Goal: Transaction & Acquisition: Purchase product/service

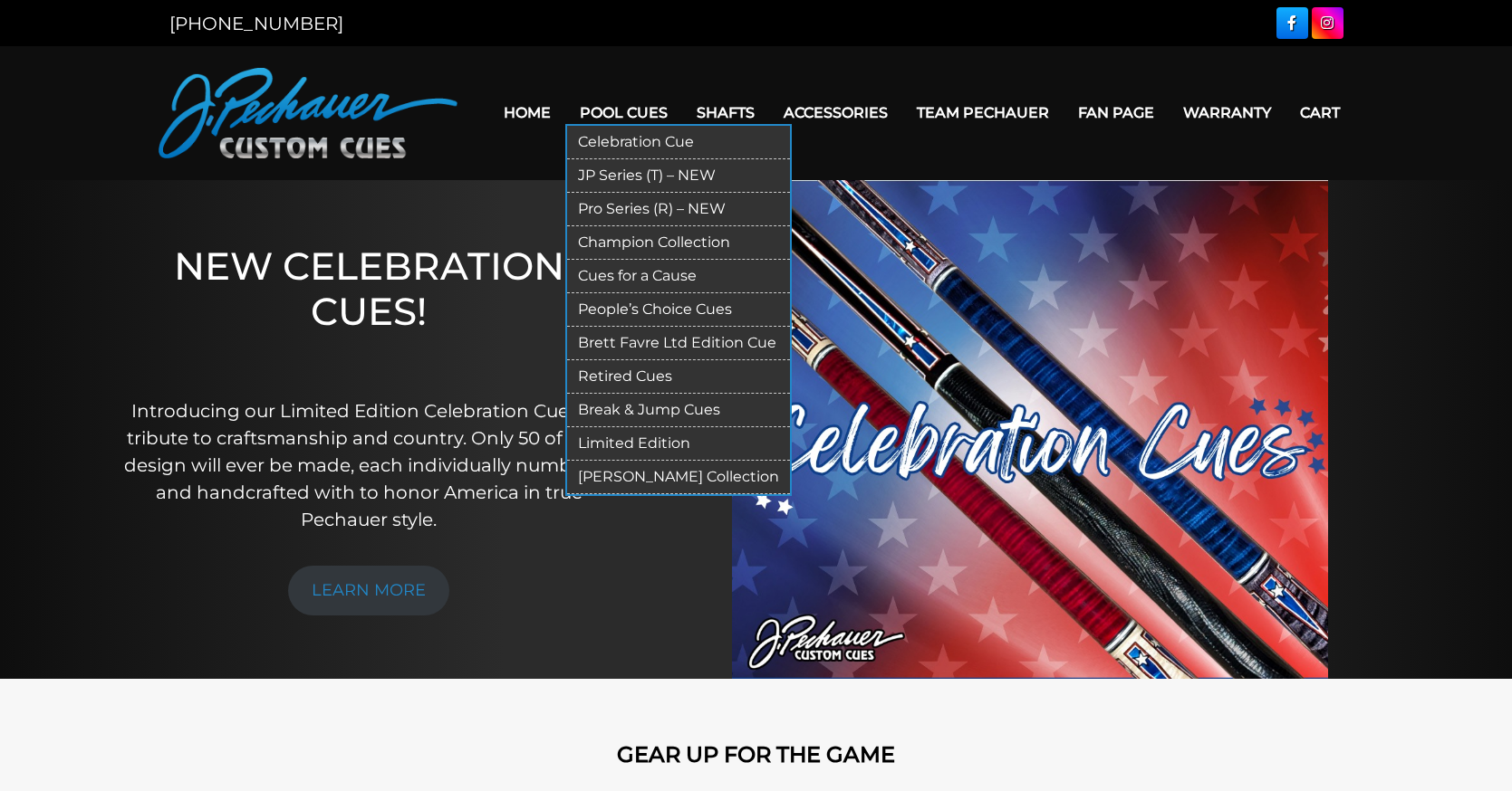
click at [620, 202] on link "Pro Series (R) – NEW" at bounding box center [678, 209] width 223 height 34
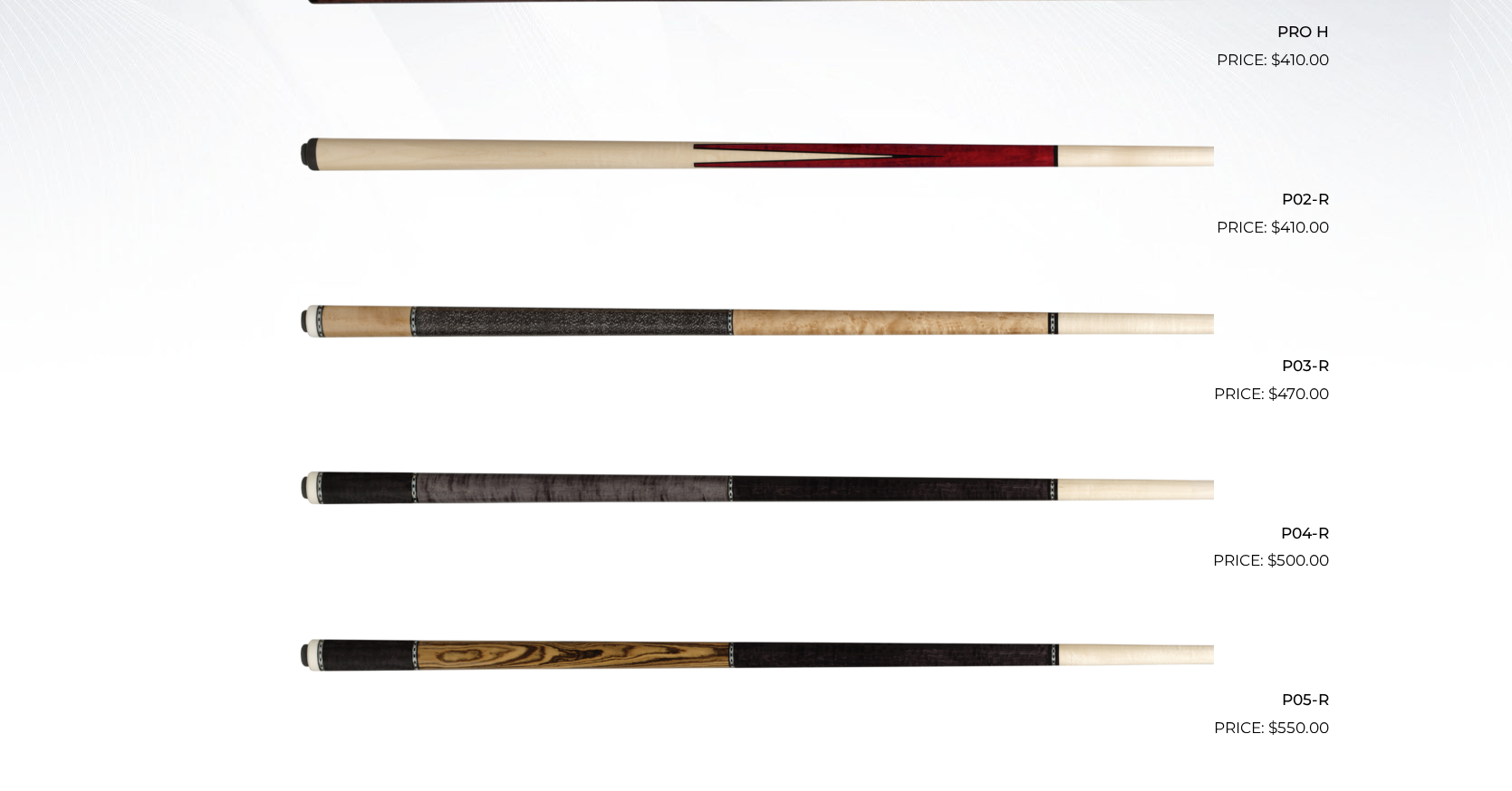
scroll to position [638, 0]
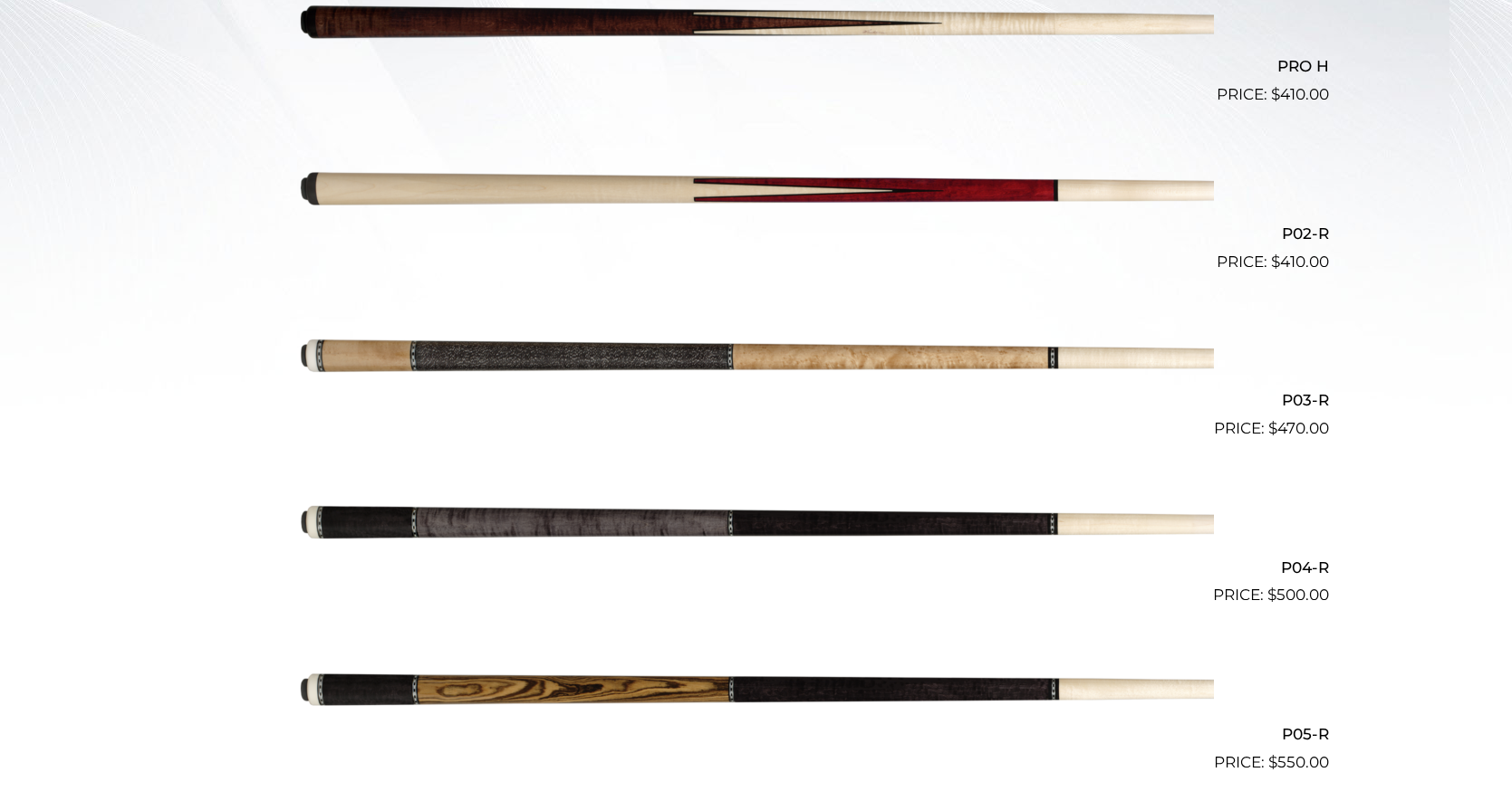
click at [746, 373] on img at bounding box center [756, 357] width 915 height 152
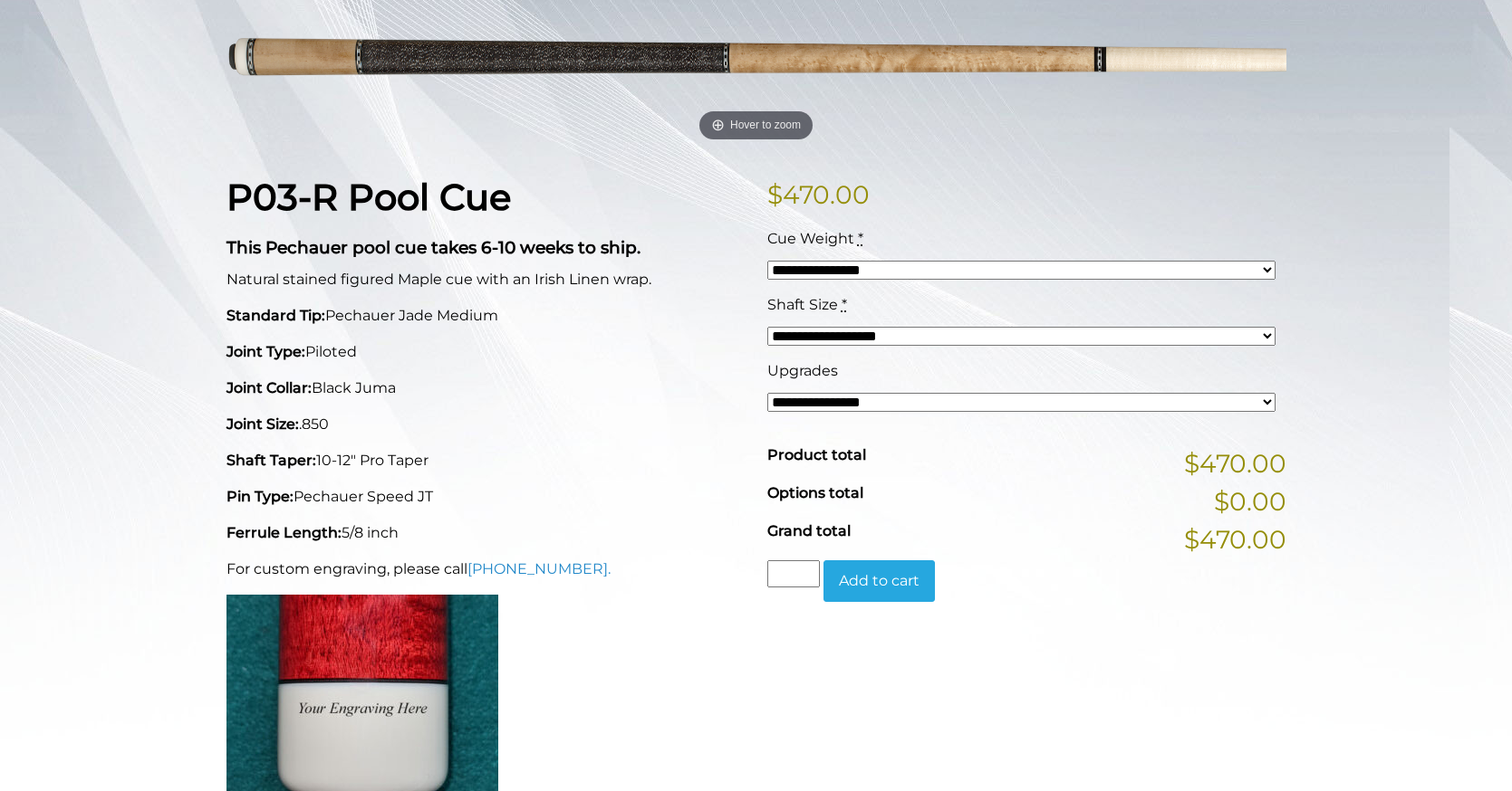
scroll to position [308, 0]
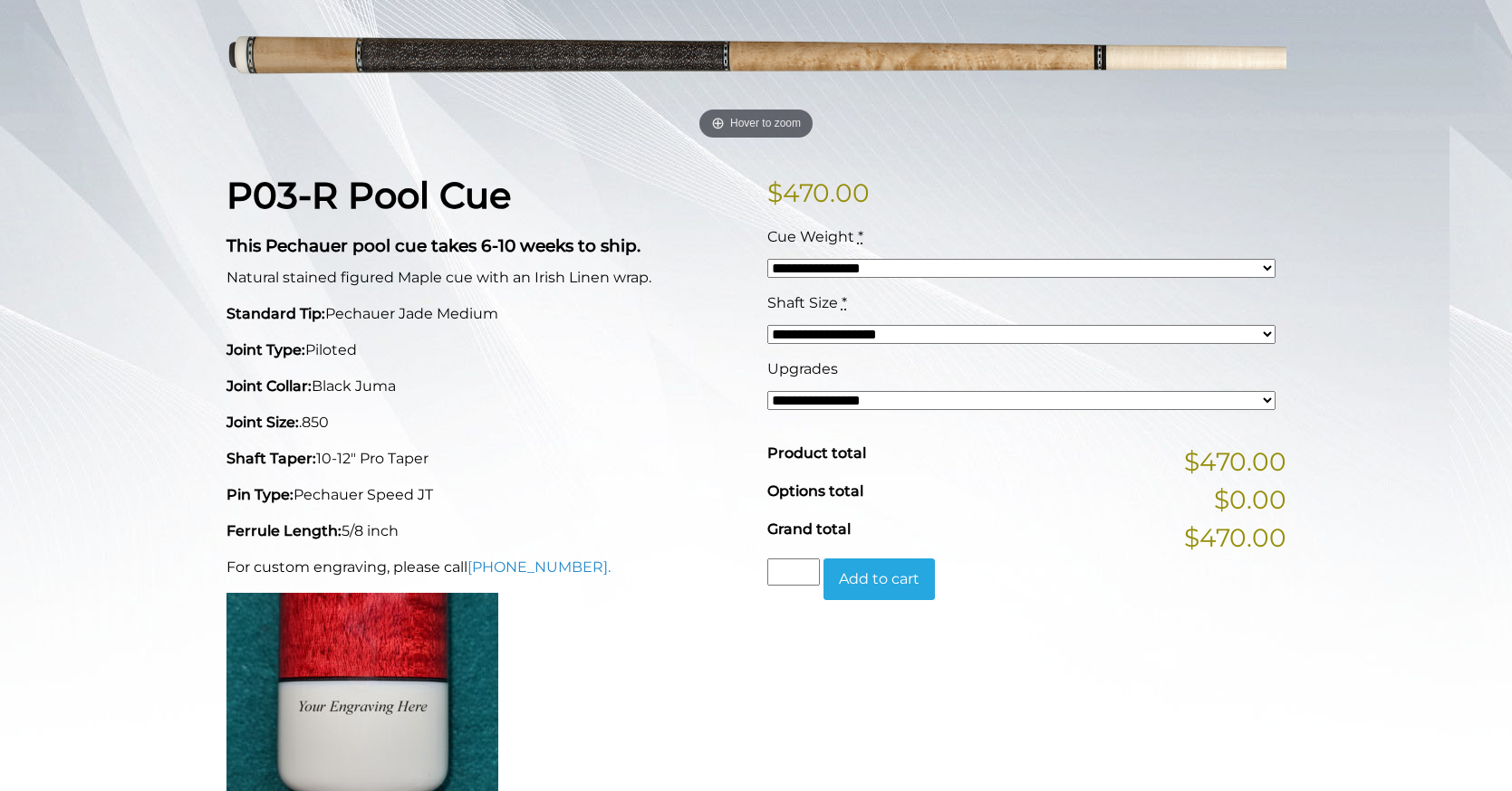
select select "*****"
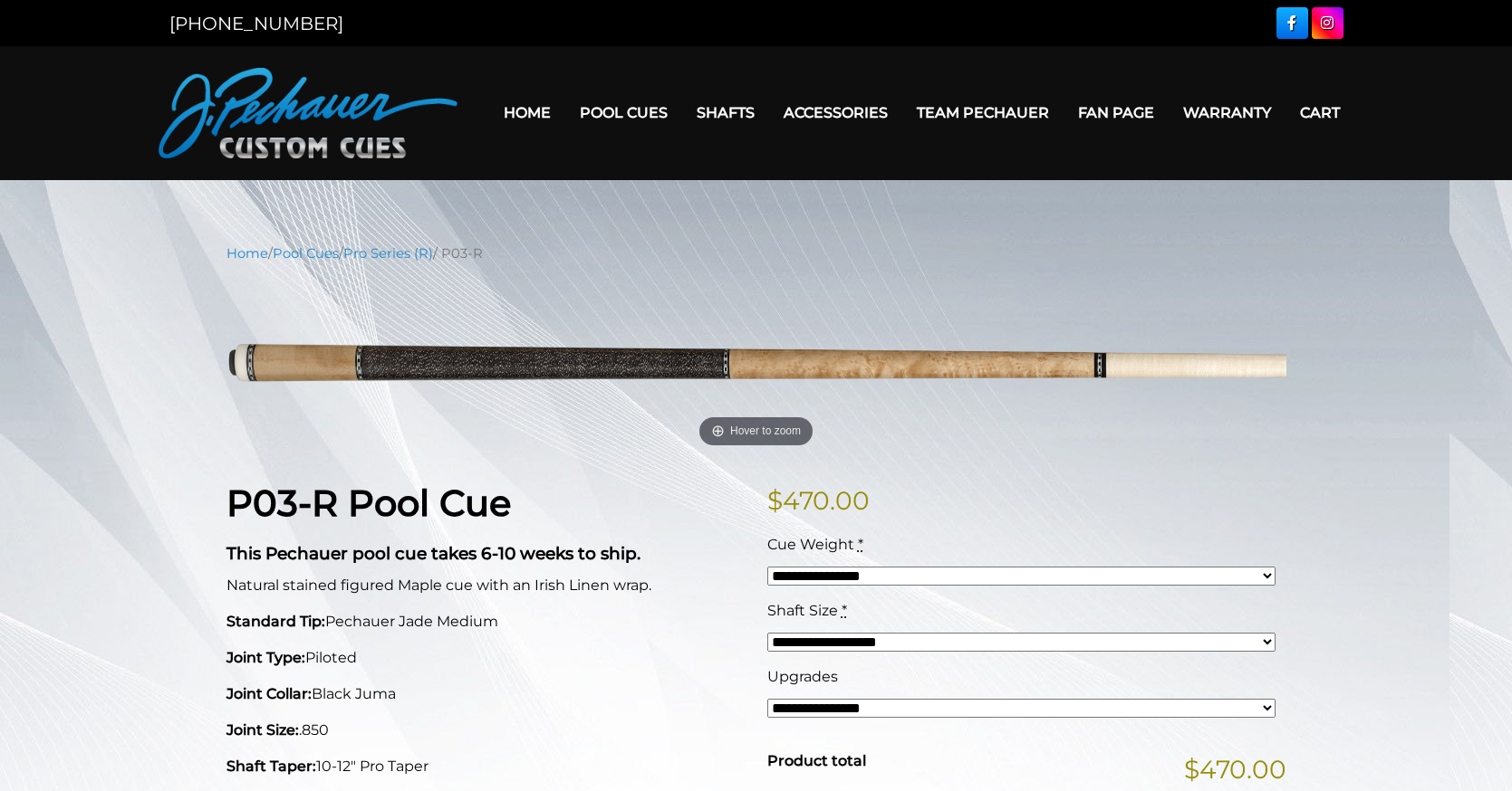
scroll to position [0, 0]
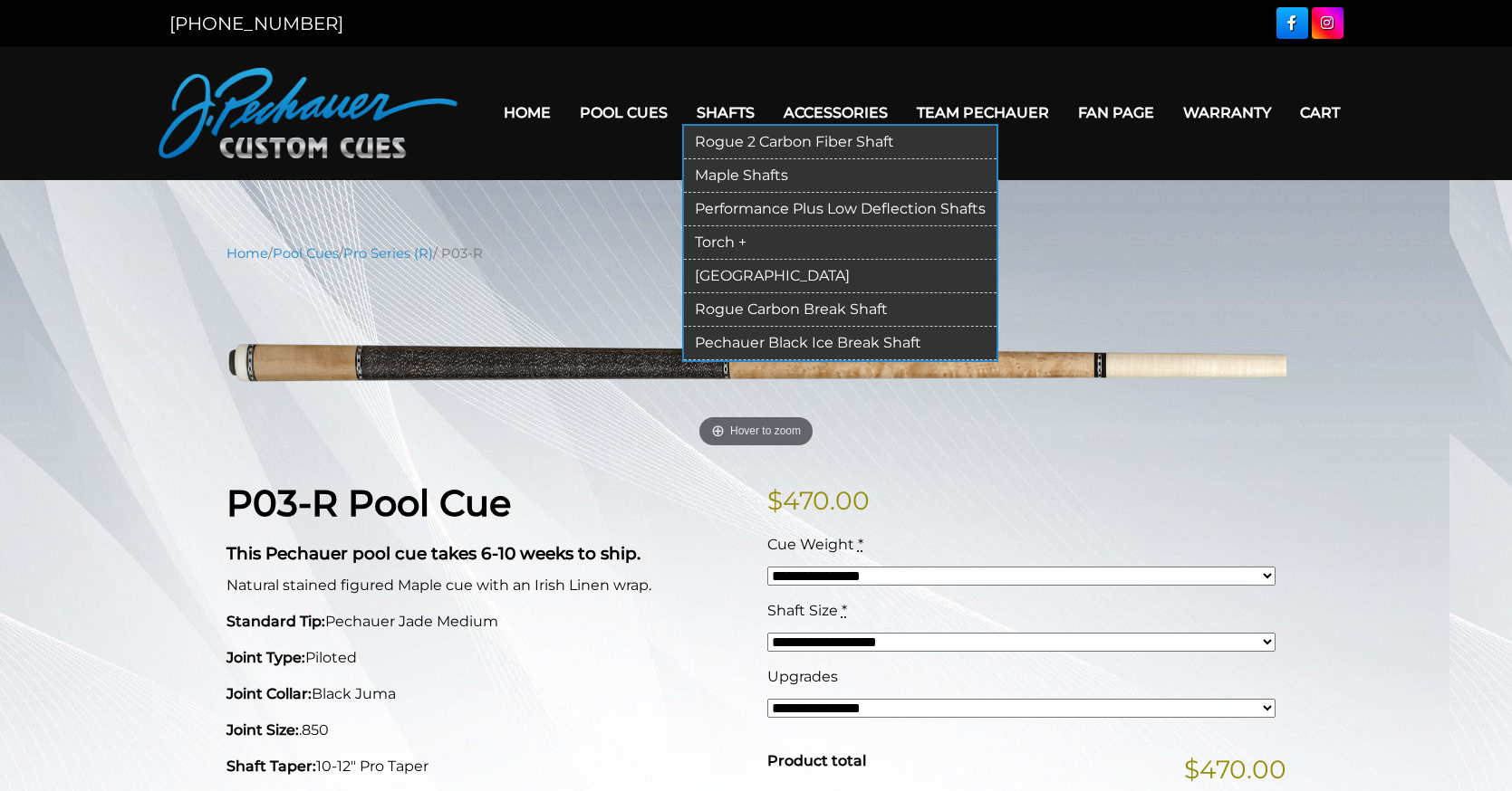
click at [741, 104] on link "Shafts" at bounding box center [725, 113] width 87 height 47
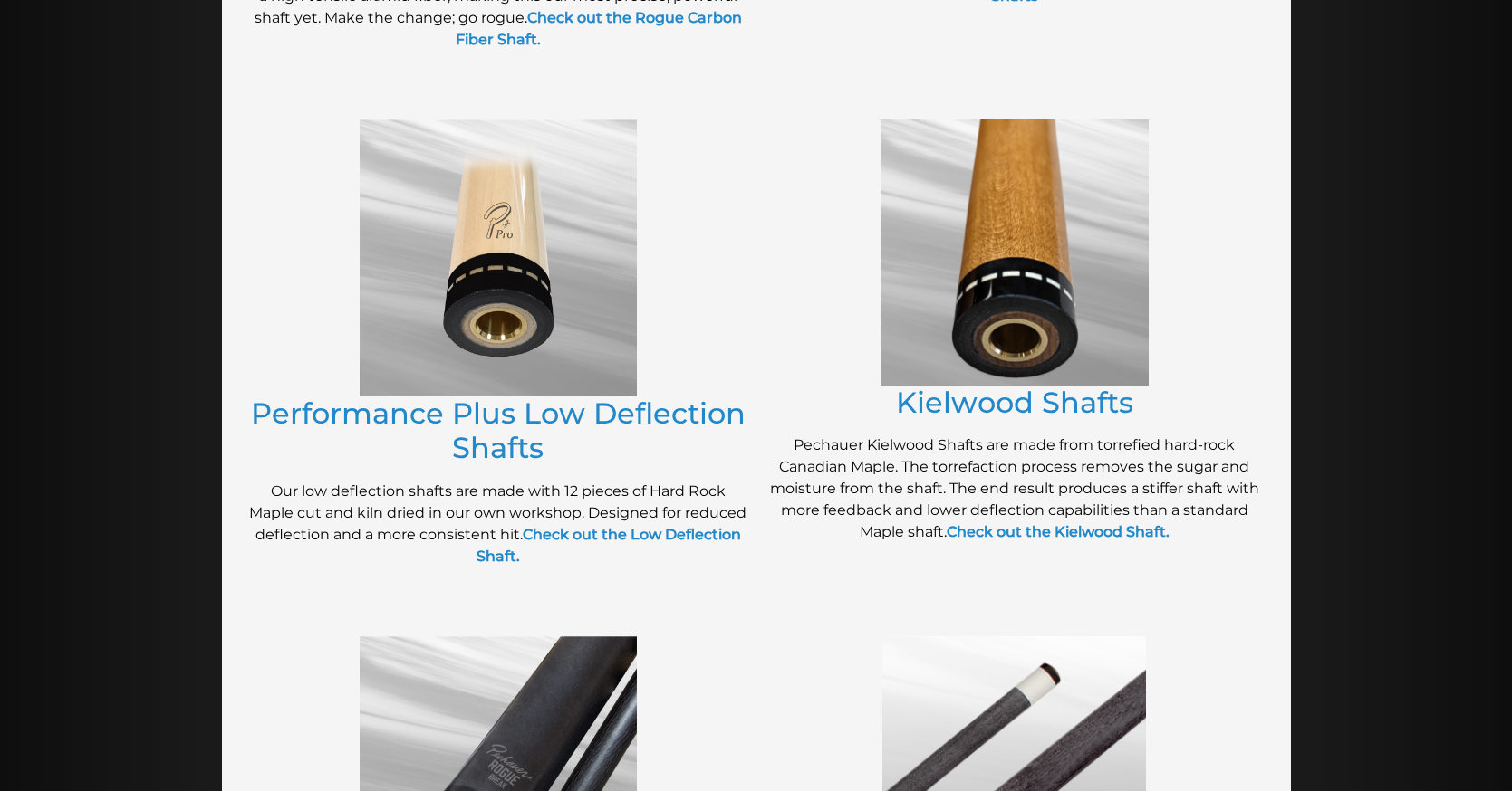
scroll to position [796, 0]
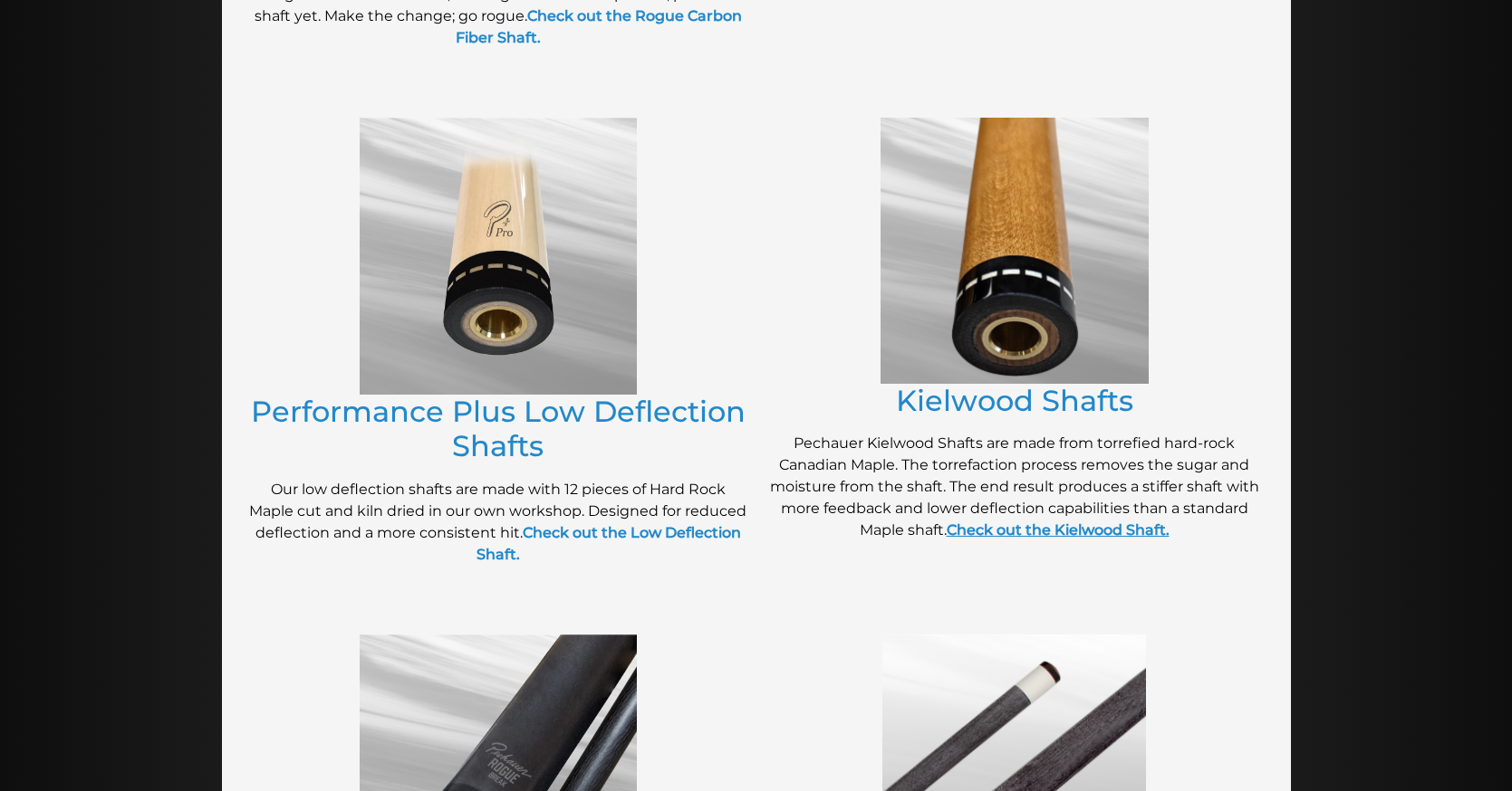
click at [1165, 539] on strong "Check out the Kielwood Shaft." at bounding box center [1058, 530] width 223 height 17
click at [574, 563] on strong "Check out the Low Deflection Shaft." at bounding box center [609, 543] width 264 height 39
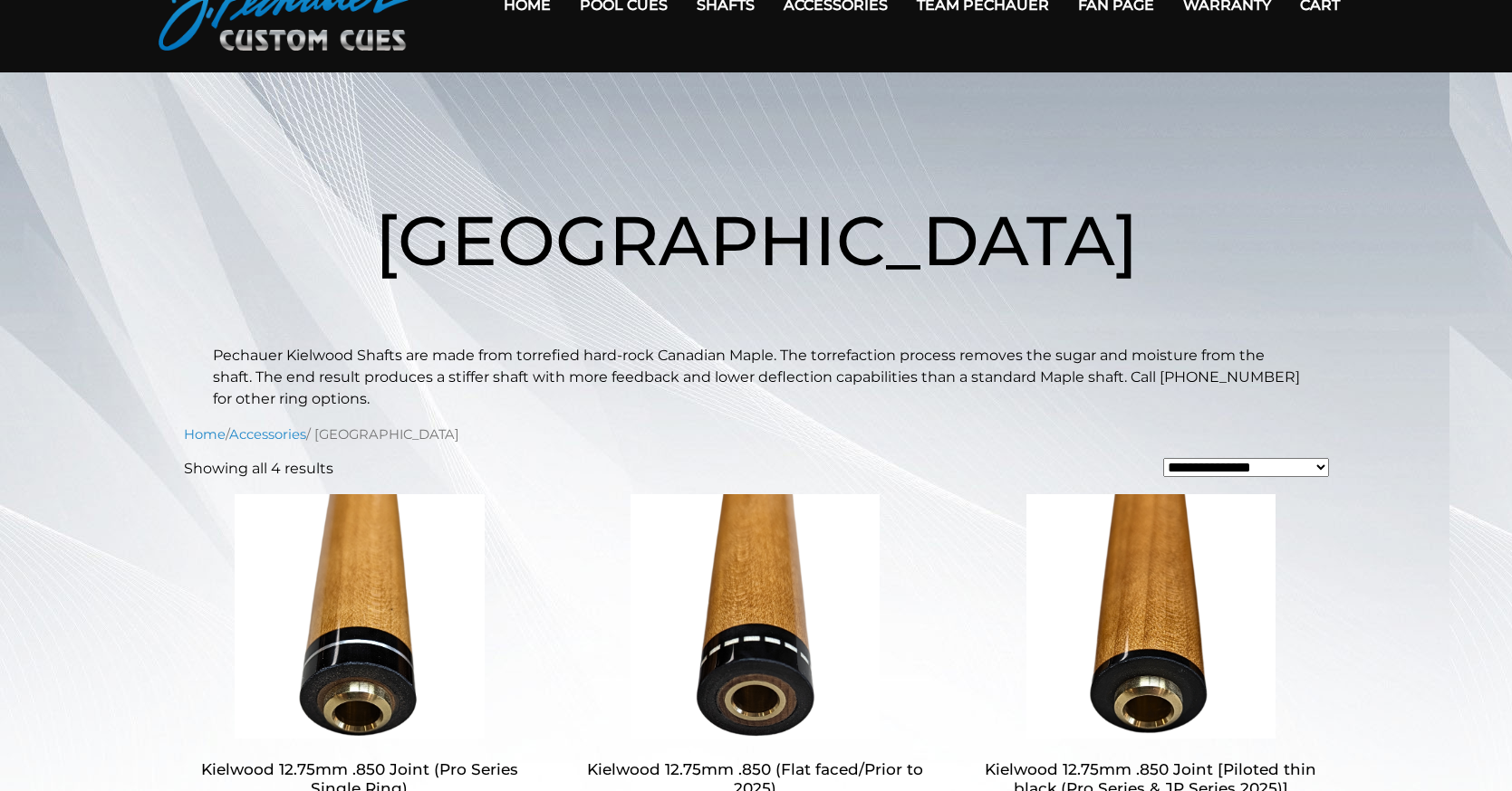
scroll to position [97, 0]
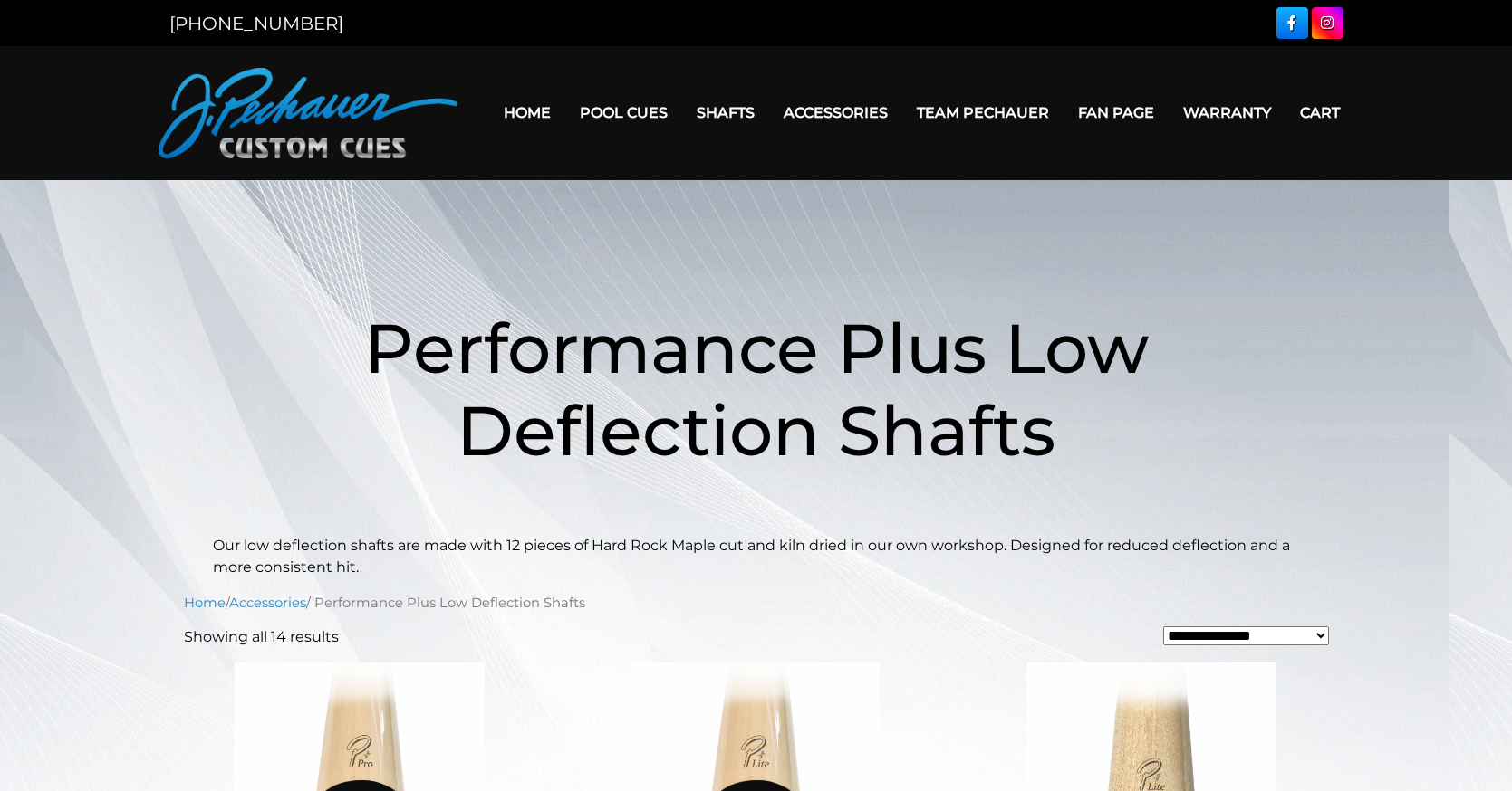
click at [1052, 106] on link "Team Pechauer" at bounding box center [982, 113] width 161 height 47
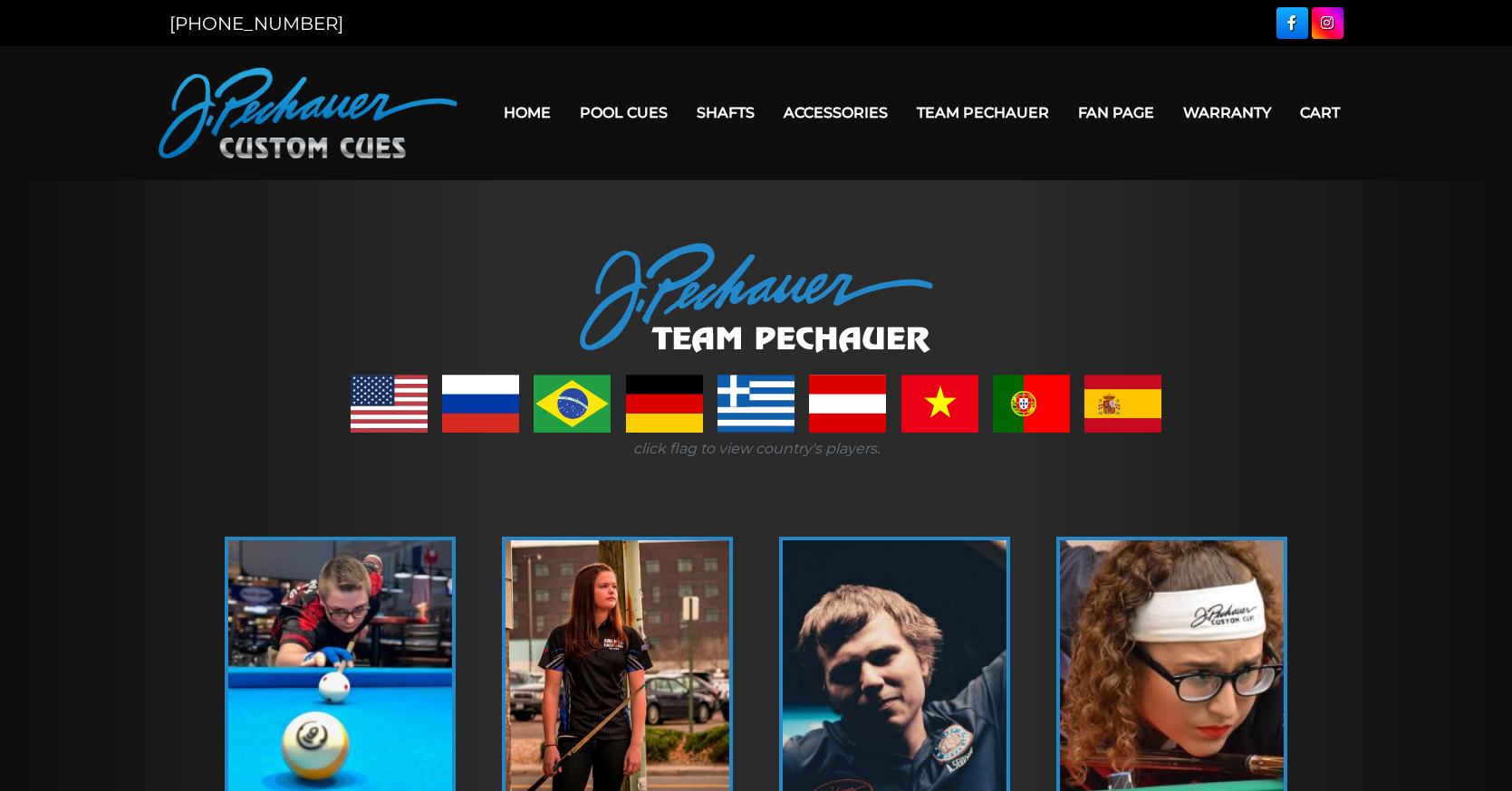
click at [1168, 107] on link "Fan Page" at bounding box center [1115, 113] width 105 height 47
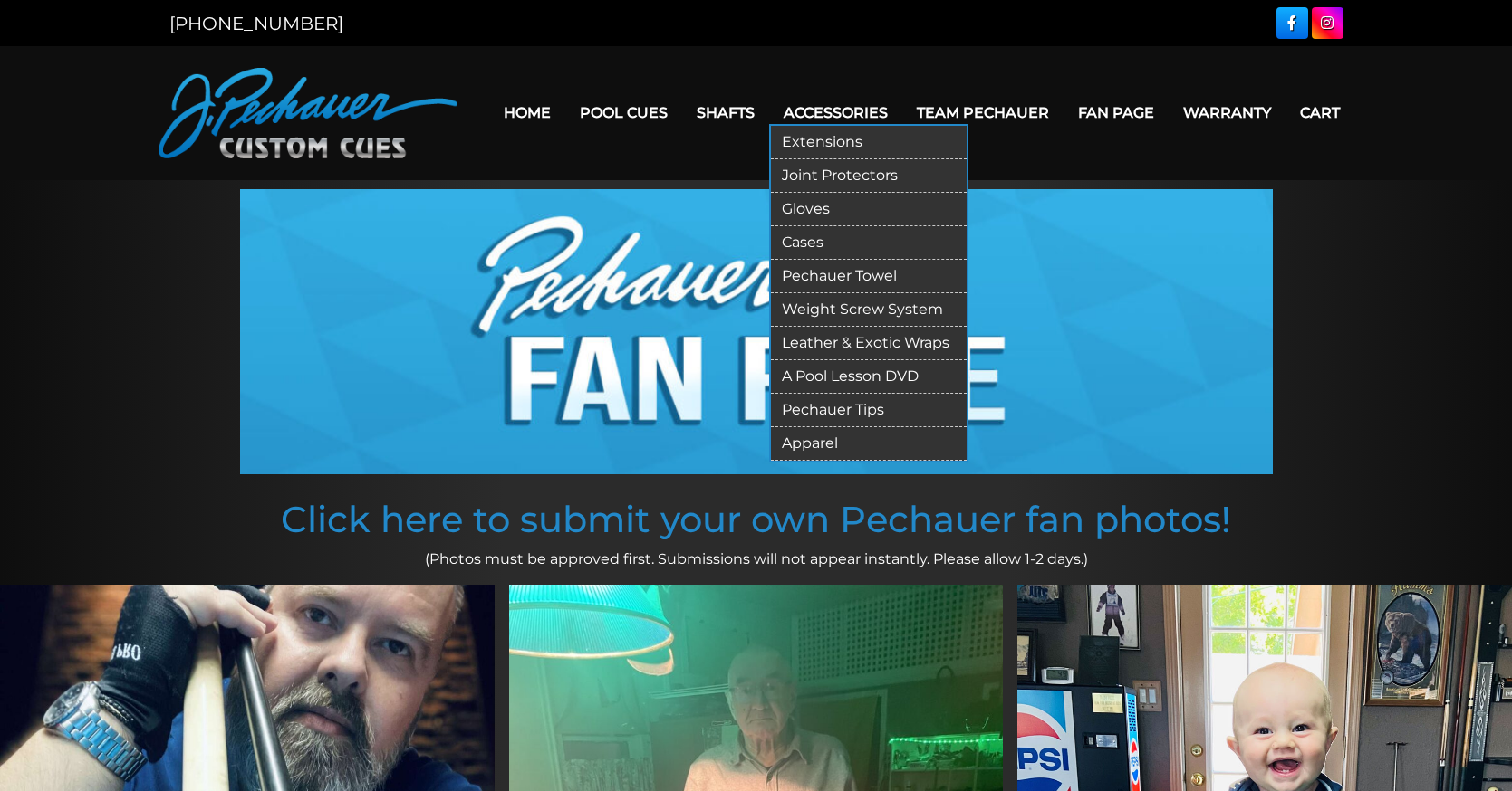
click at [862, 101] on link "Accessories" at bounding box center [835, 113] width 133 height 47
